Goal: Task Accomplishment & Management: Use online tool/utility

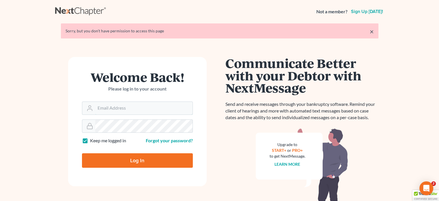
type input "[PERSON_NAME][EMAIL_ADDRESS][DOMAIN_NAME]"
click at [145, 161] on input "Log In" at bounding box center [137, 160] width 111 height 14
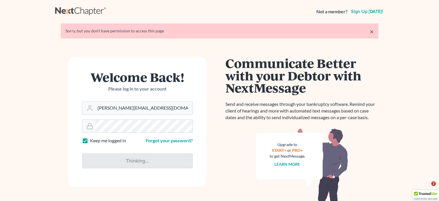
type input "Thinking..."
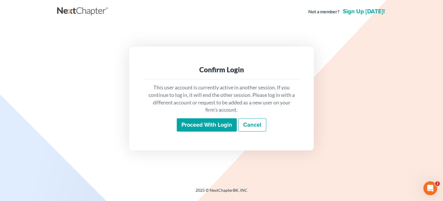
click at [226, 130] on input "Proceed with login" at bounding box center [207, 124] width 60 height 13
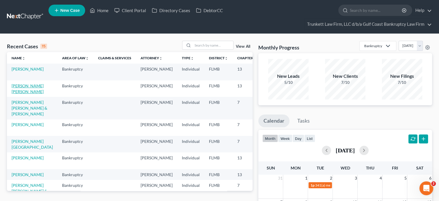
click at [20, 94] on link "[PERSON_NAME] [PERSON_NAME]" at bounding box center [28, 88] width 32 height 11
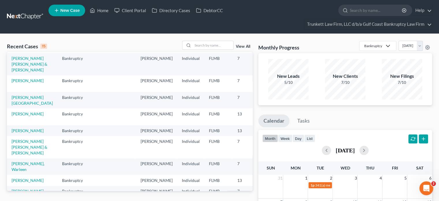
scroll to position [44, 0]
click at [20, 82] on link "[PERSON_NAME]" at bounding box center [28, 79] width 32 height 5
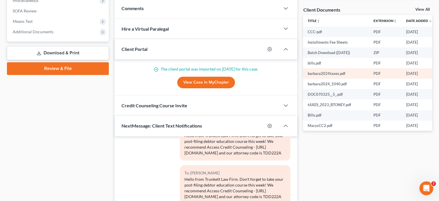
scroll to position [221, 0]
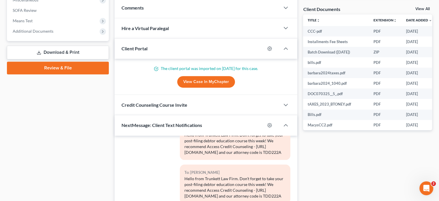
click at [426, 7] on link "View All" at bounding box center [422, 9] width 14 height 4
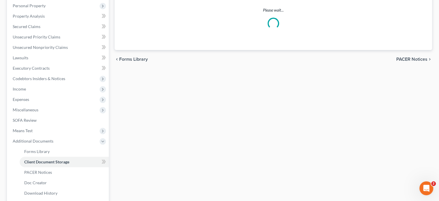
scroll to position [29, 0]
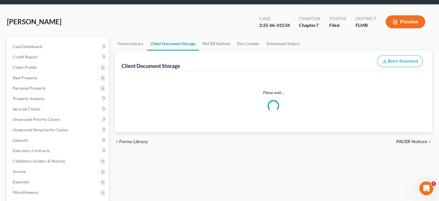
select select "4"
select select "9"
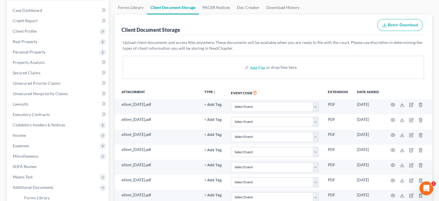
scroll to position [0, 0]
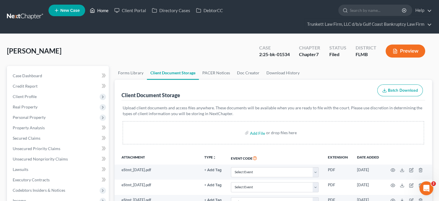
click at [106, 9] on link "Home" at bounding box center [99, 10] width 25 height 10
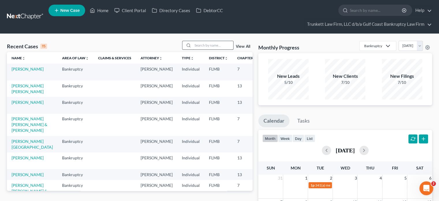
click at [210, 42] on input "search" at bounding box center [213, 45] width 40 height 8
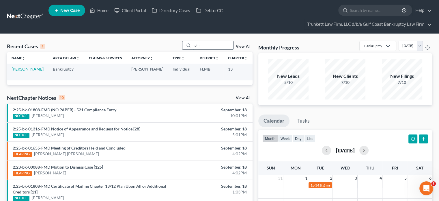
click at [210, 42] on input "phil" at bounding box center [213, 45] width 40 height 8
type input "phil"
click at [23, 71] on link "[PERSON_NAME]" at bounding box center [28, 68] width 32 height 5
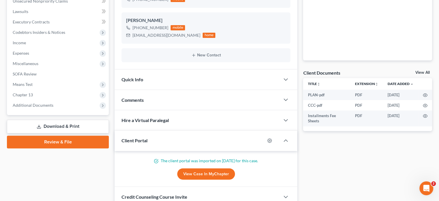
scroll to position [160, 0]
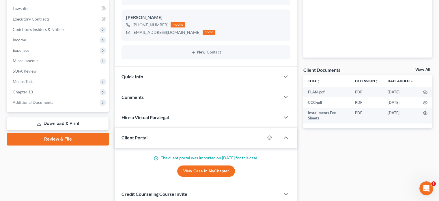
click at [421, 68] on link "View All" at bounding box center [422, 70] width 14 height 4
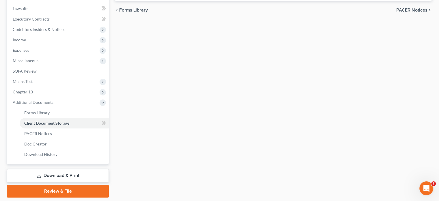
select select "4"
select select "9"
select select "12"
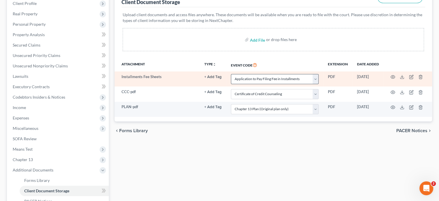
scroll to position [73, 0]
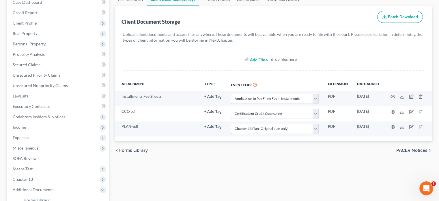
click at [259, 60] on input "file" at bounding box center [257, 59] width 14 height 10
type input "C:\fakepath\[PERSON_NAME] 341 BANK STATEMENTS_Redacted.pdf"
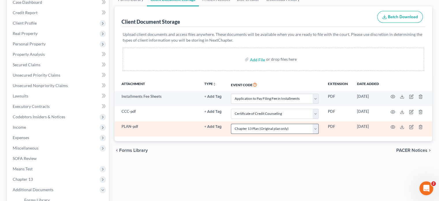
select select "4"
select select "9"
select select "12"
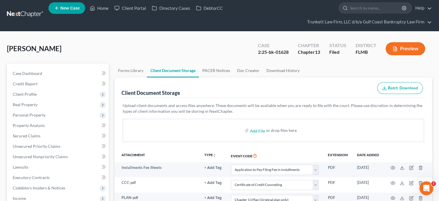
scroll to position [0, 0]
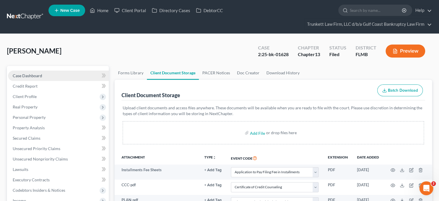
click at [52, 76] on link "Case Dashboard" at bounding box center [58, 75] width 101 height 10
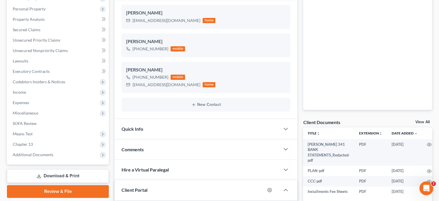
scroll to position [115, 0]
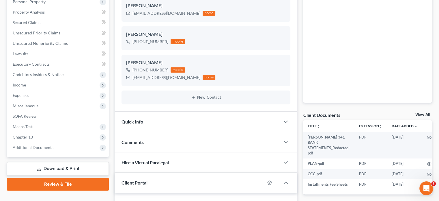
click at [419, 113] on link "View All" at bounding box center [422, 115] width 14 height 4
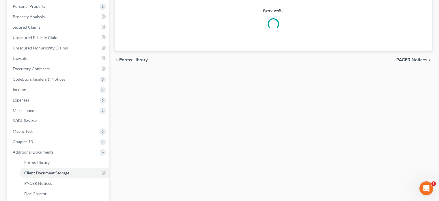
select select "4"
select select "9"
select select "12"
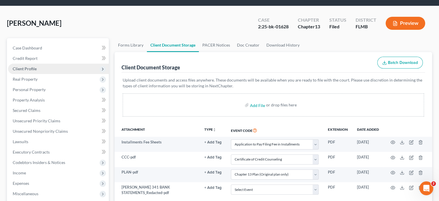
scroll to position [27, 0]
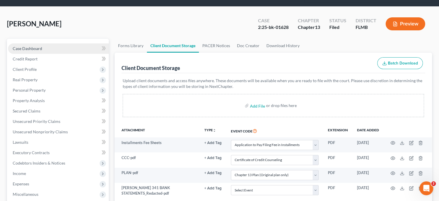
click at [30, 49] on span "Case Dashboard" at bounding box center [27, 48] width 29 height 5
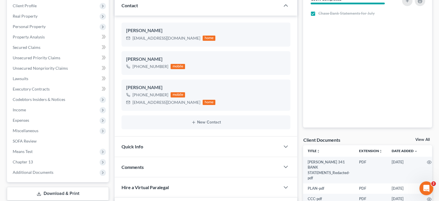
scroll to position [92, 0]
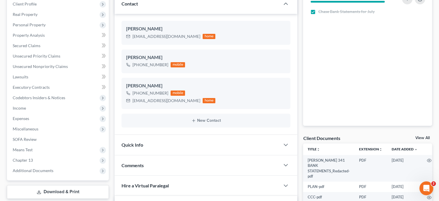
click at [425, 138] on link "View All" at bounding box center [422, 138] width 14 height 4
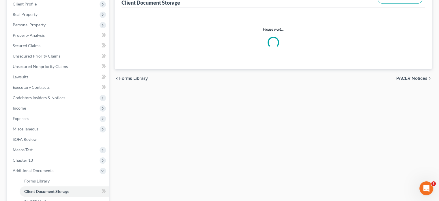
select select "4"
select select "9"
select select "12"
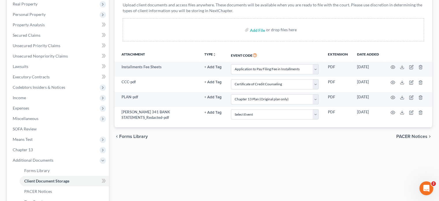
scroll to position [105, 0]
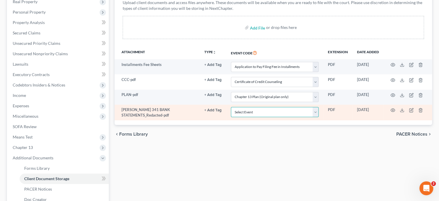
click at [315, 110] on select "Select Event 20 Largest Unsecured Creditors Amended Chapter 13 Plan Amended Cre…" at bounding box center [275, 112] width 88 height 10
select select "6"
click at [231, 107] on select "Select Event 20 Largest Unsecured Creditors Amended Chapter 13 Plan Amended Cre…" at bounding box center [275, 112] width 88 height 10
click at [291, 117] on td "Select Event 20 Largest Unsecured Creditors Amended Chapter 13 Plan Amended Cre…" at bounding box center [274, 112] width 97 height 16
click at [313, 107] on select "Select Event 20 Largest Unsecured Creditors Amended Chapter 13 Plan Amended Cre…" at bounding box center [275, 112] width 88 height 10
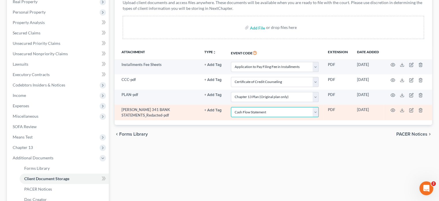
select select
click at [231, 107] on select "Select Event 20 Largest Unsecured Creditors Amended Chapter 13 Plan Amended Cre…" at bounding box center [275, 112] width 88 height 10
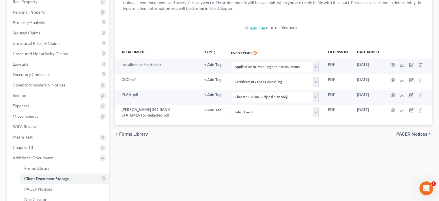
click at [292, 158] on div "Forms Library Client Document Storage PACER Notices Doc Creator Download Histor…" at bounding box center [273, 107] width 323 height 292
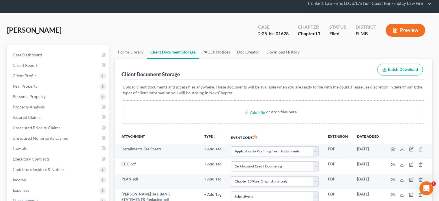
scroll to position [0, 0]
